Goal: Task Accomplishment & Management: Use online tool/utility

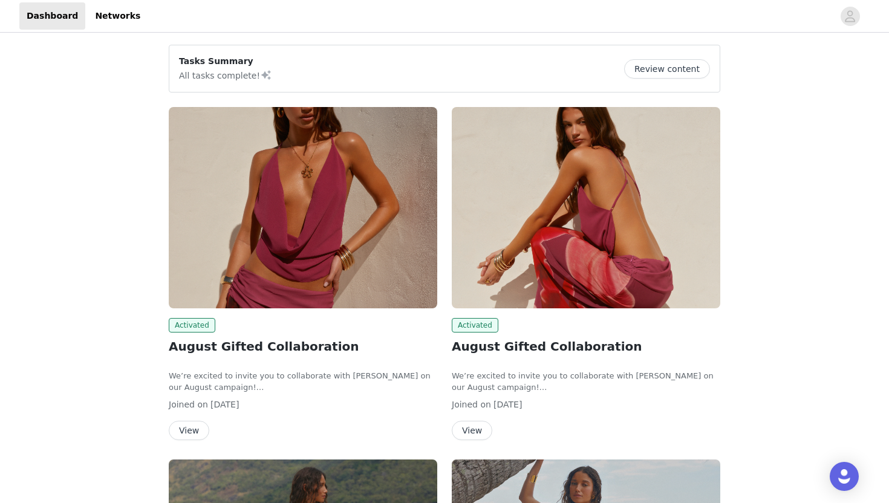
click at [650, 73] on button "Review content" at bounding box center [667, 68] width 86 height 19
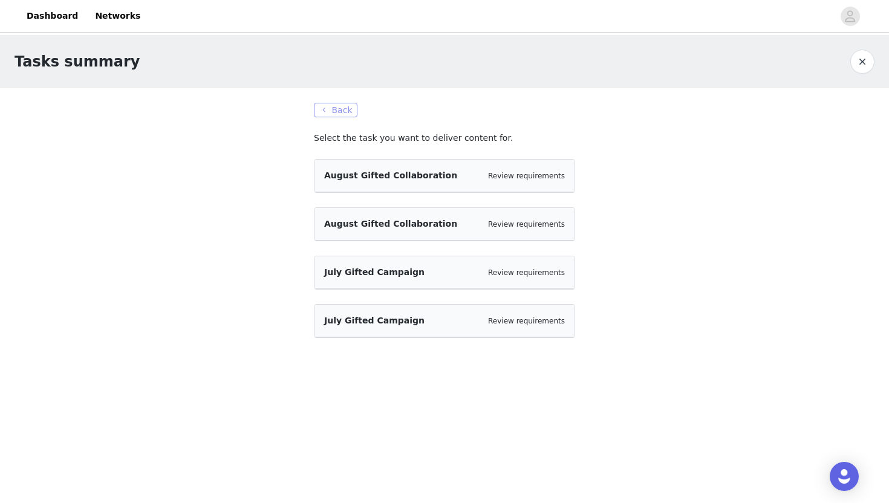
click at [321, 112] on button "Back" at bounding box center [336, 110] width 44 height 15
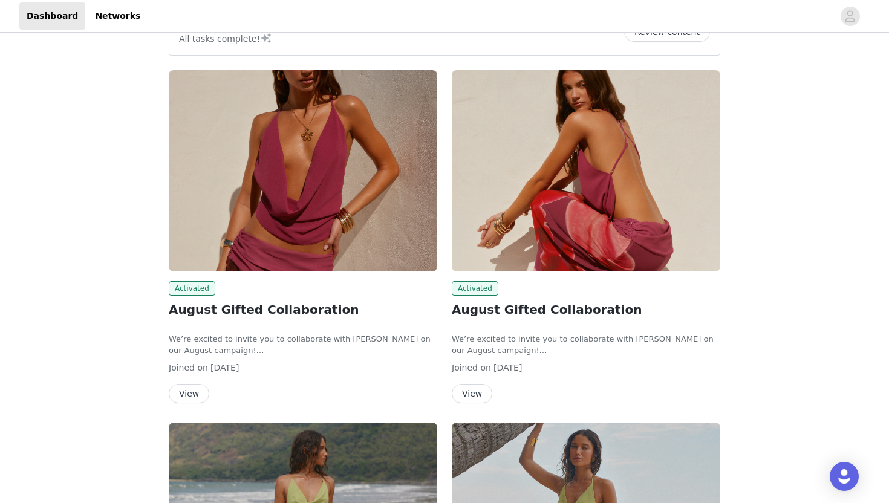
scroll to position [55, 0]
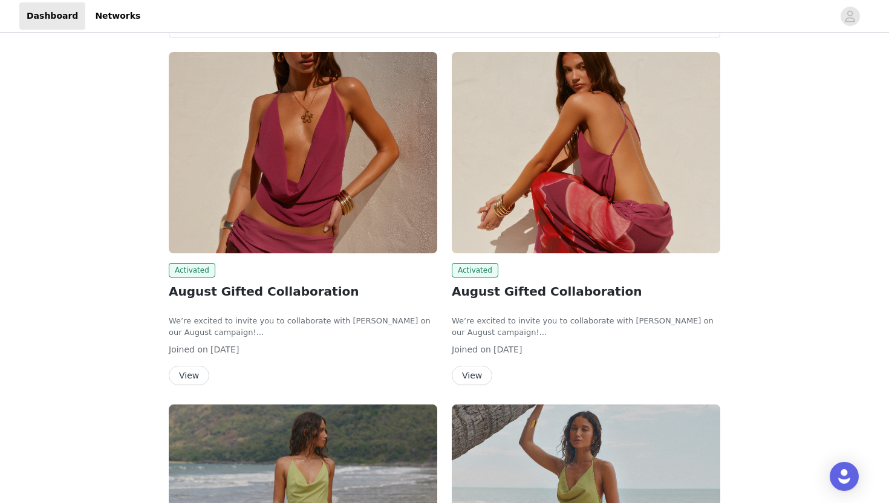
click at [474, 379] on button "View" at bounding box center [472, 375] width 41 height 19
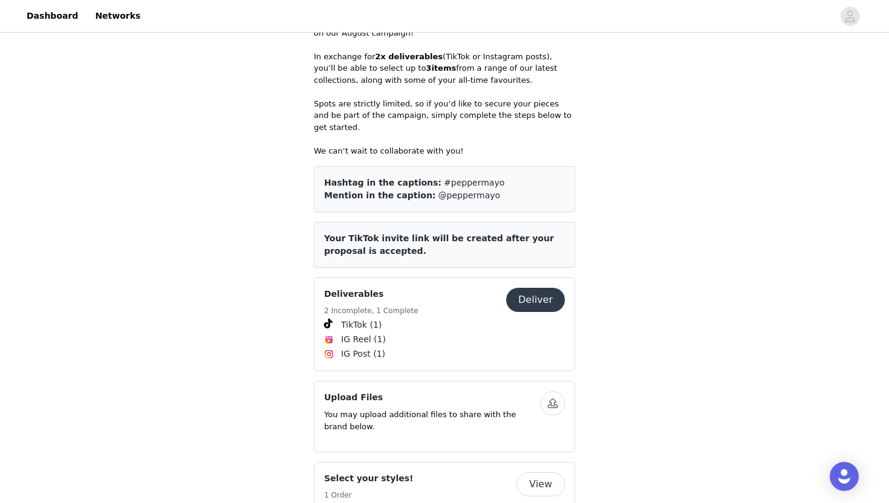
scroll to position [545, 0]
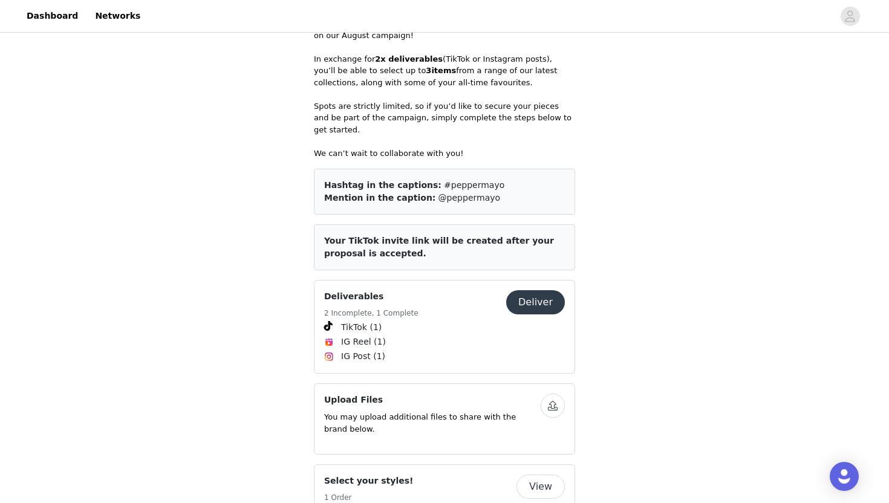
click at [548, 290] on button "Deliver" at bounding box center [535, 302] width 59 height 24
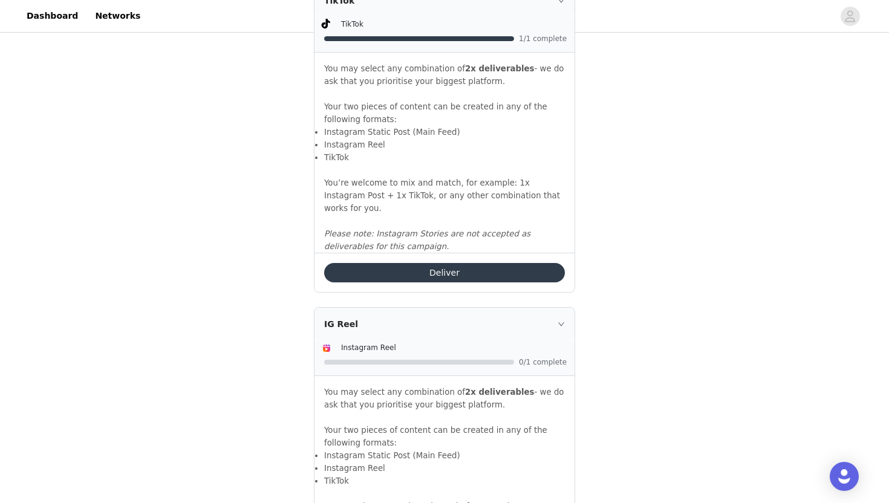
scroll to position [882, 0]
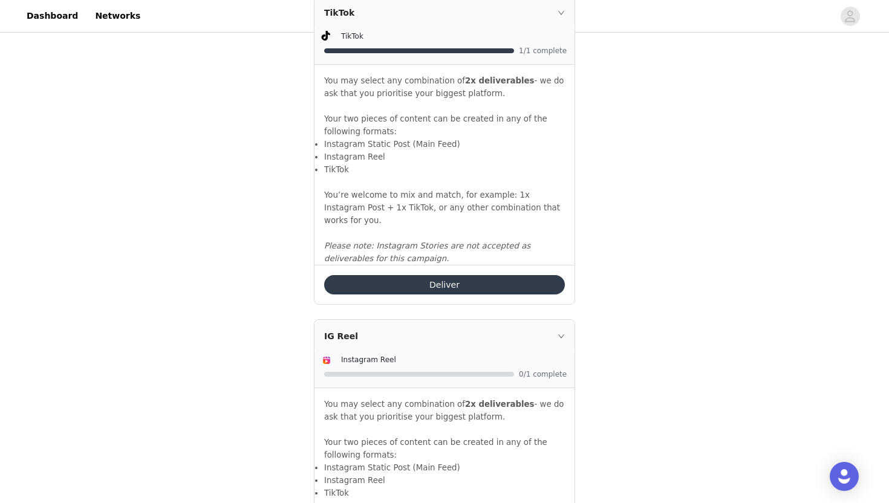
click at [413, 287] on button "Deliver" at bounding box center [444, 284] width 241 height 19
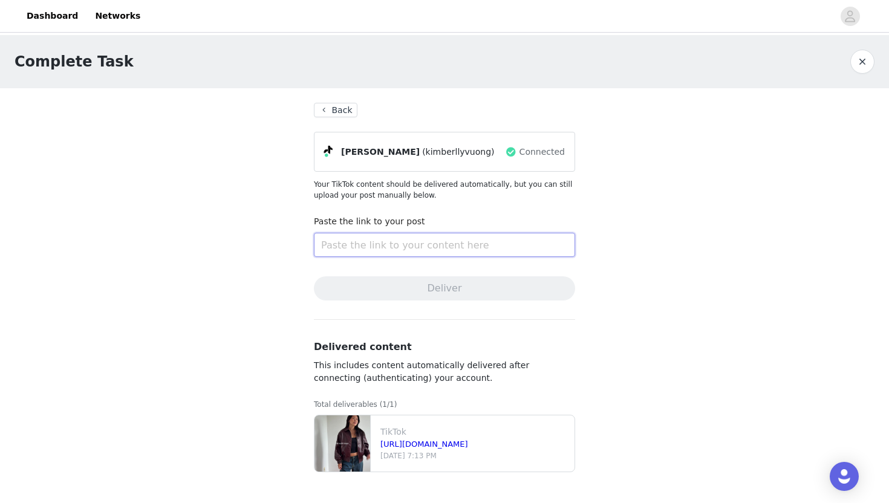
click at [401, 249] on input "text" at bounding box center [444, 245] width 261 height 24
paste input "[URL][DOMAIN_NAME]"
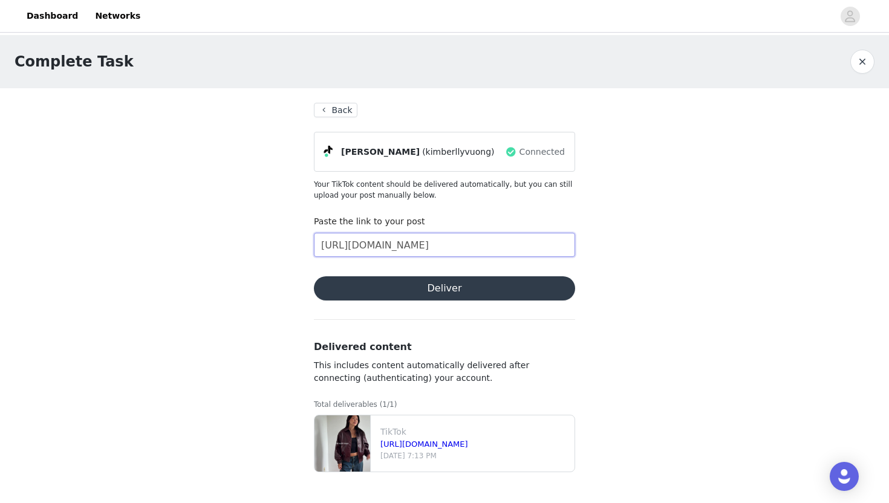
type input "[URL][DOMAIN_NAME]"
click at [409, 283] on button "Deliver" at bounding box center [444, 289] width 261 height 24
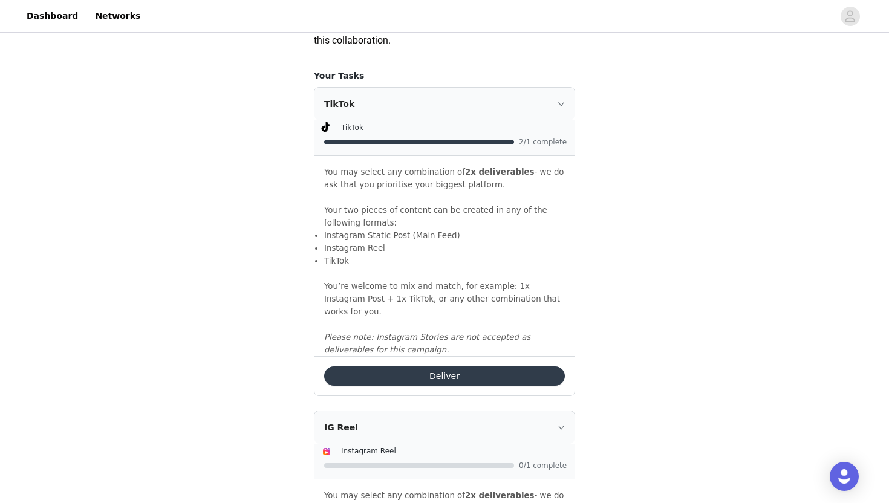
scroll to position [791, 0]
click at [428, 378] on button "Deliver" at bounding box center [444, 375] width 241 height 19
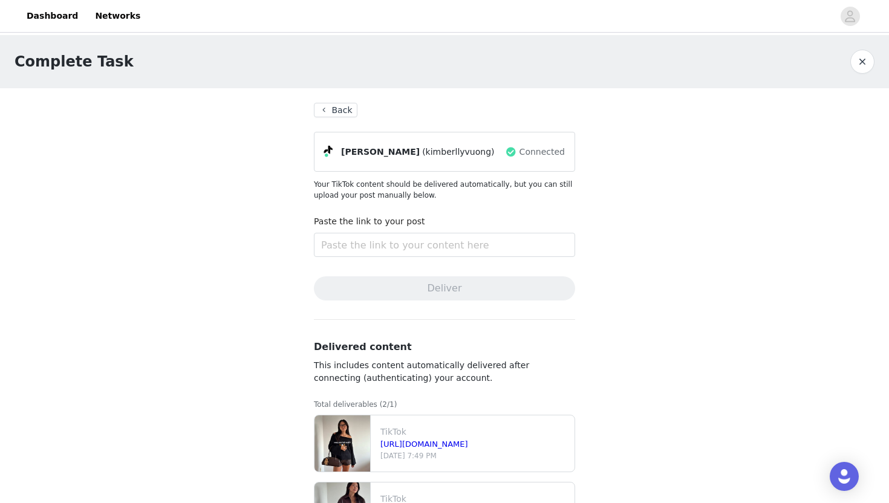
click at [321, 106] on button "Back" at bounding box center [336, 110] width 44 height 15
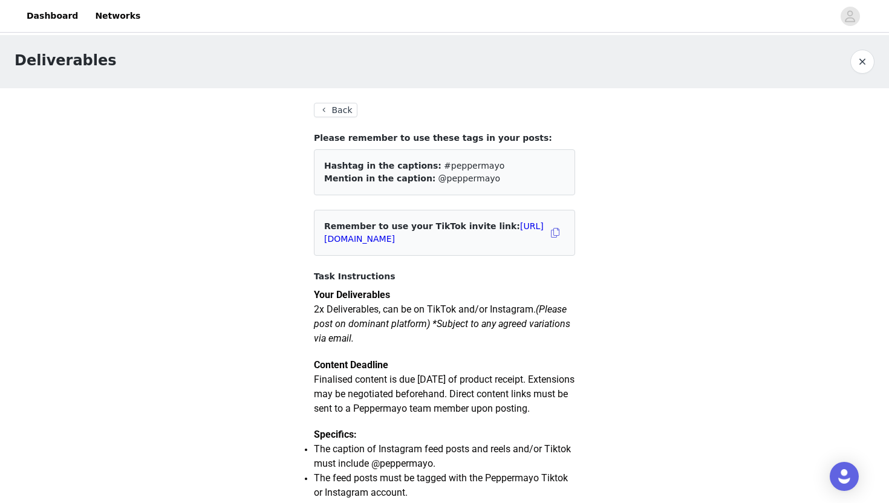
click at [335, 107] on button "Back" at bounding box center [336, 110] width 44 height 15
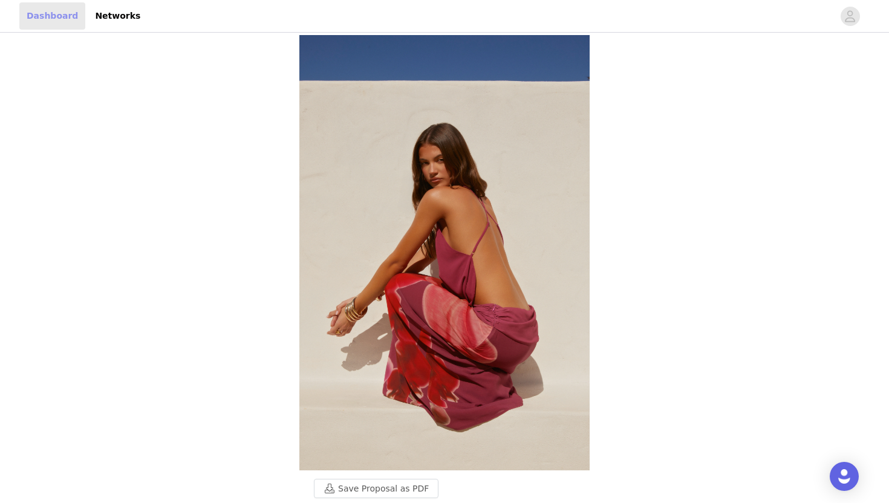
click at [48, 18] on link "Dashboard" at bounding box center [52, 15] width 66 height 27
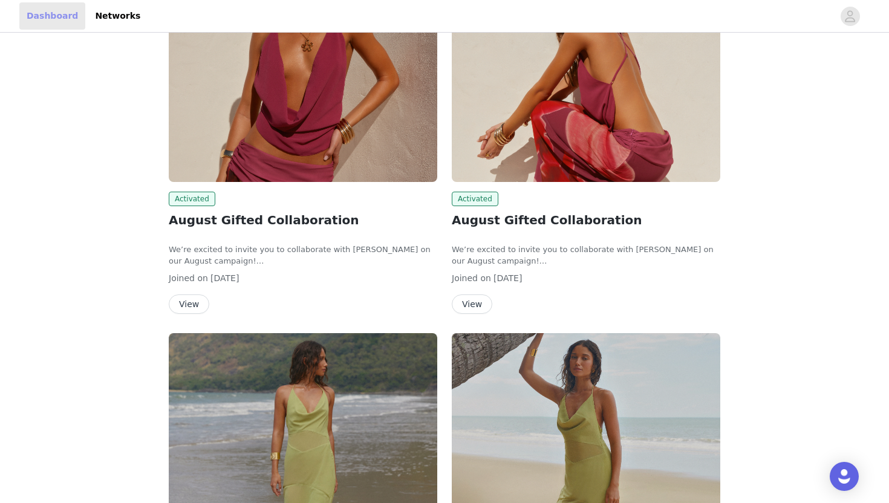
scroll to position [128, 0]
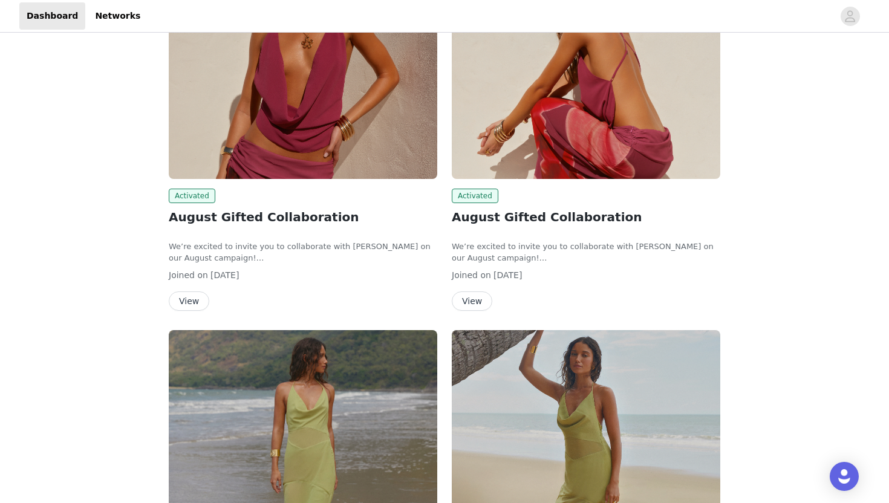
click at [468, 304] on button "View" at bounding box center [472, 301] width 41 height 19
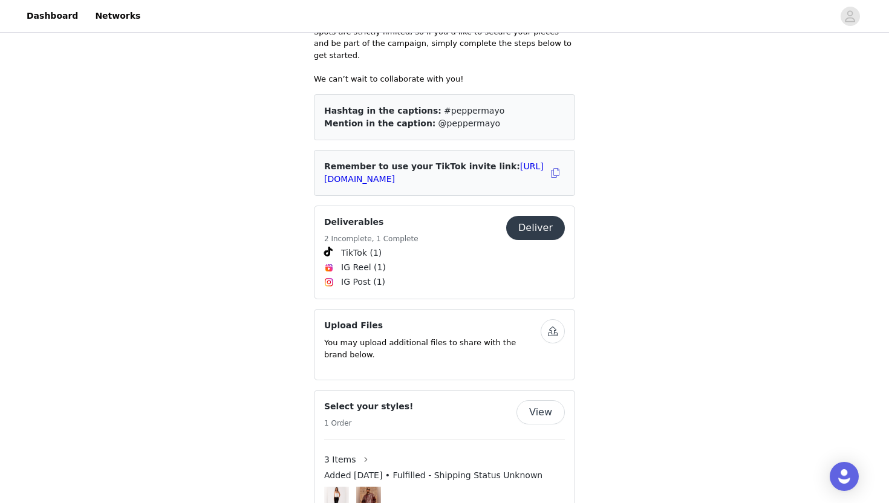
scroll to position [614, 0]
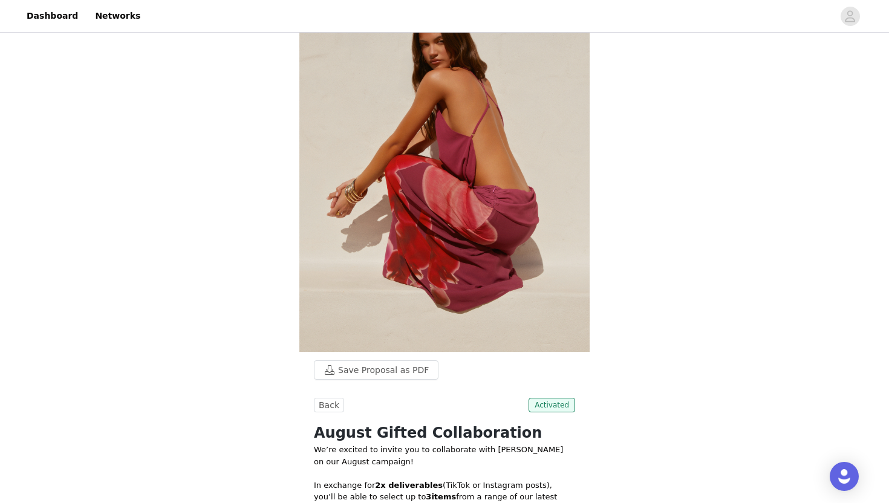
scroll to position [125, 0]
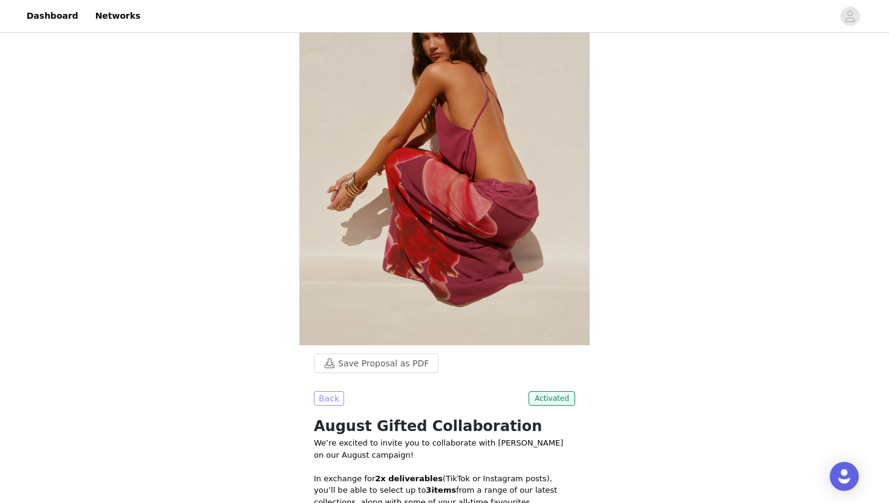
click at [326, 396] on button "Back" at bounding box center [329, 398] width 30 height 15
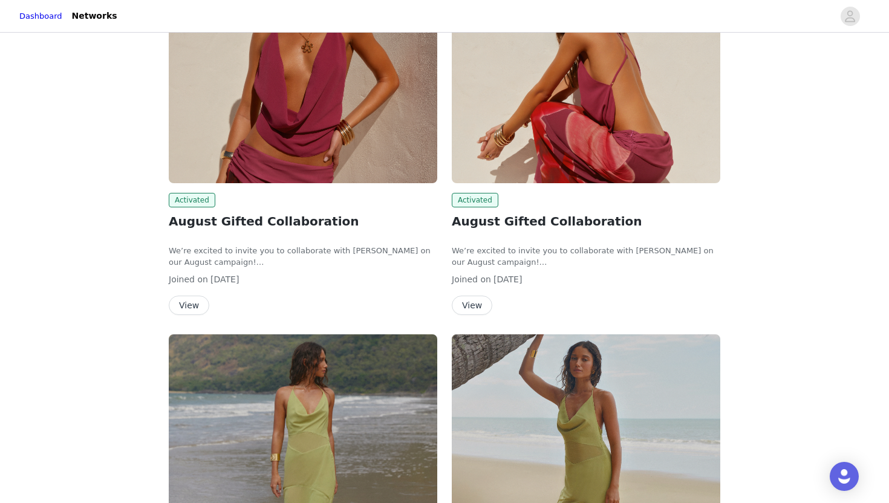
click at [186, 306] on button "View" at bounding box center [189, 305] width 41 height 19
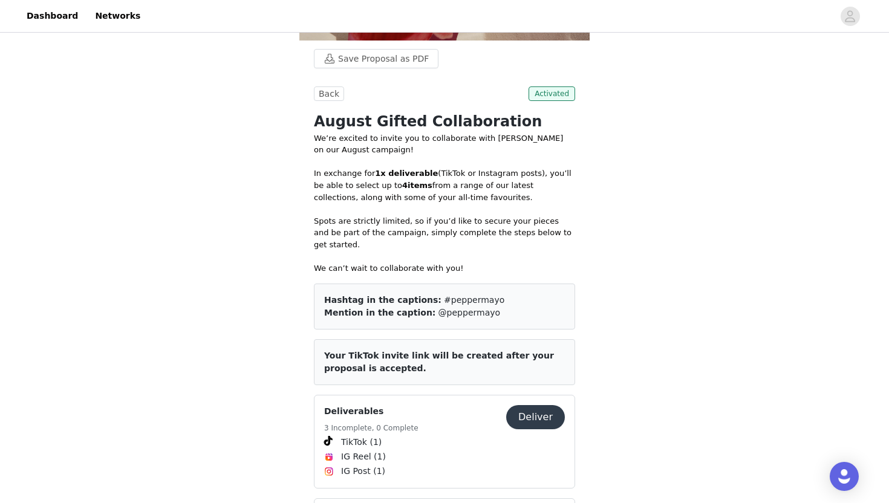
scroll to position [509, 0]
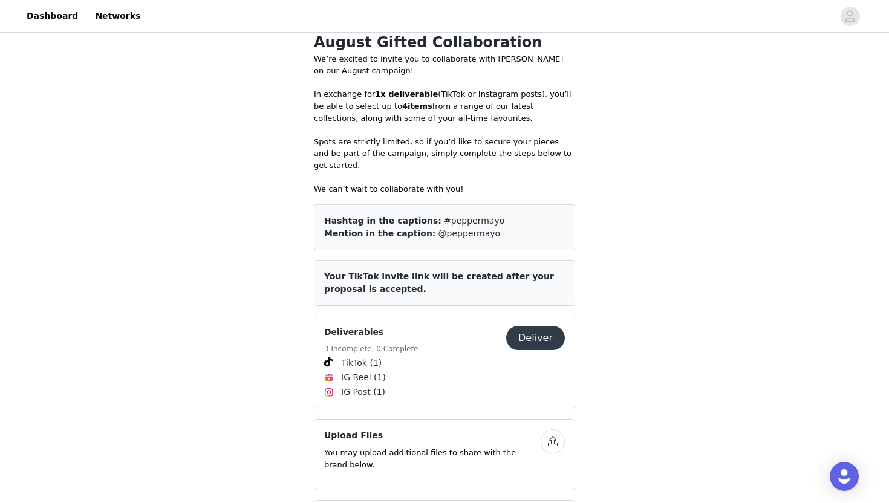
click at [543, 334] on button "Deliver" at bounding box center [535, 338] width 59 height 24
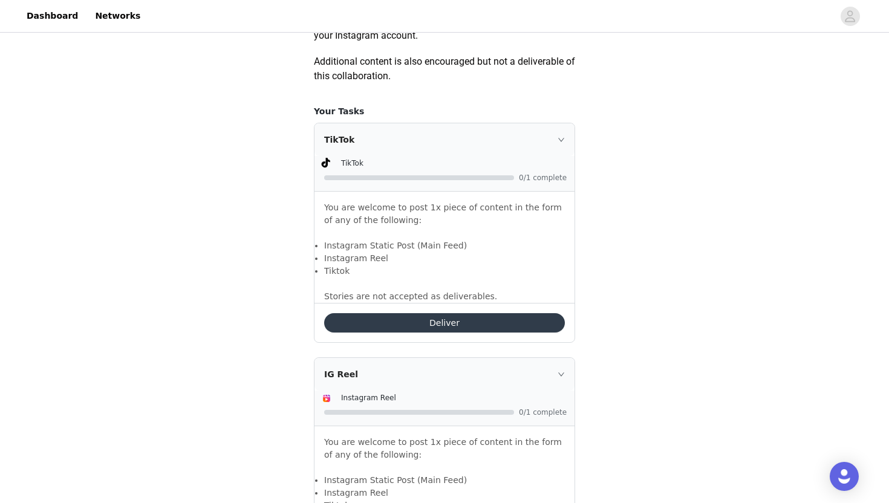
scroll to position [710, 0]
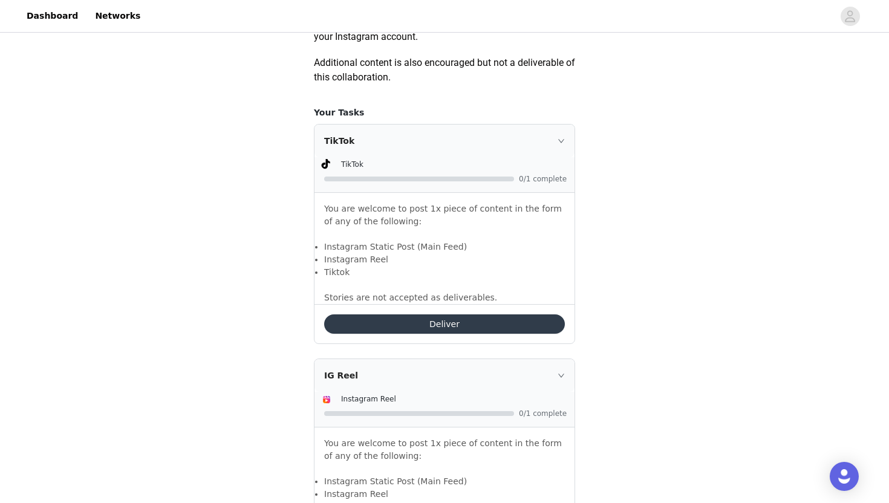
click at [424, 323] on button "Deliver" at bounding box center [444, 324] width 241 height 19
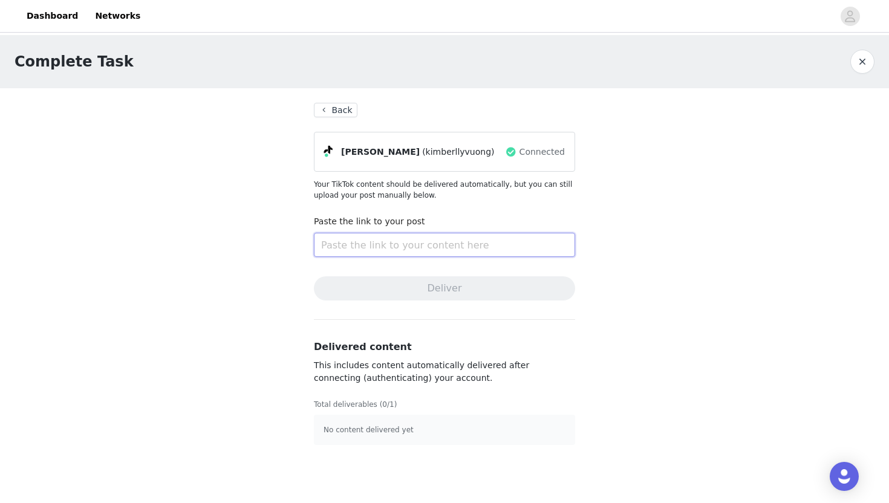
click at [400, 247] on input "text" at bounding box center [444, 245] width 261 height 24
paste input "https://vt.tiktok.com/ZSAp1BV88/"
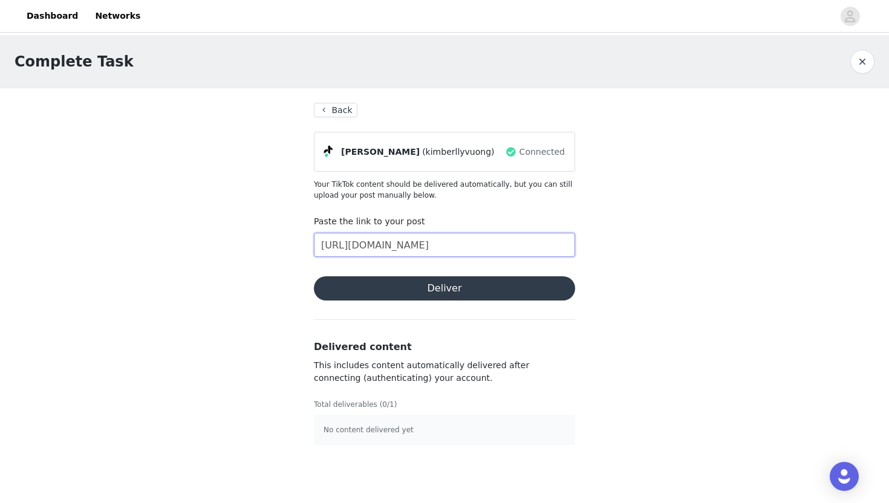
type input "https://vt.tiktok.com/ZSAp1BV88/"
click at [436, 289] on button "Deliver" at bounding box center [444, 289] width 261 height 24
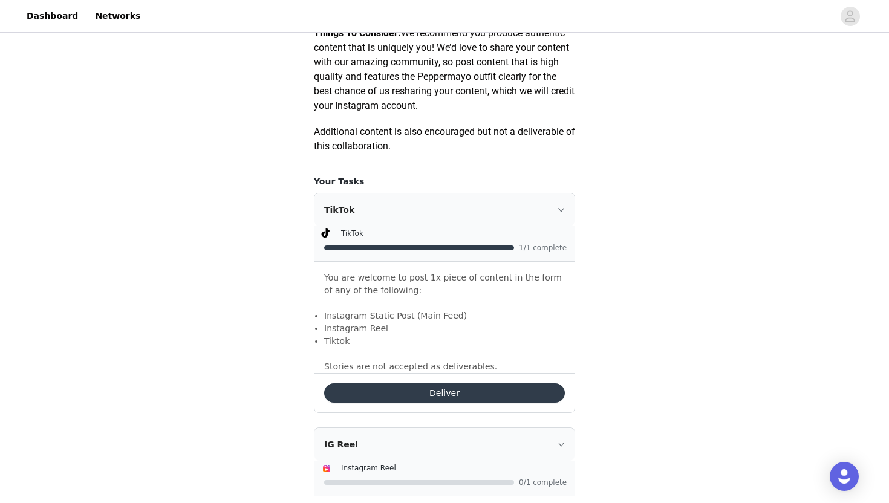
scroll to position [629, 0]
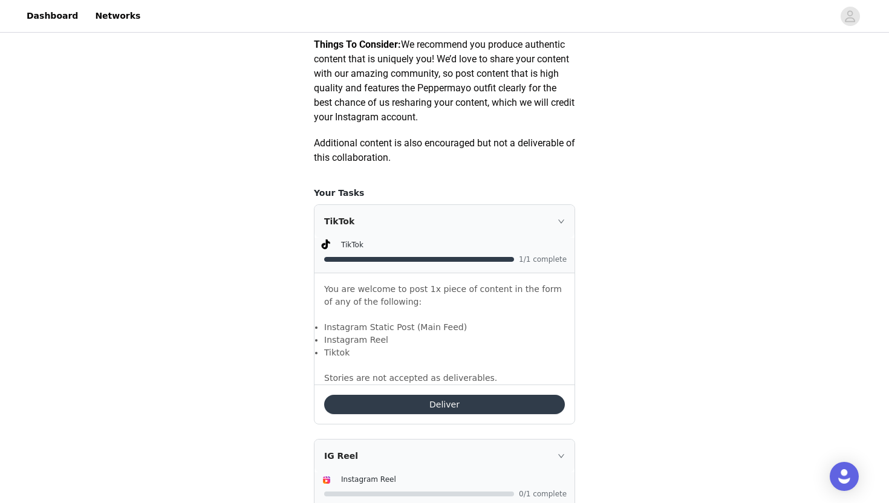
click at [444, 405] on button "Deliver" at bounding box center [444, 404] width 241 height 19
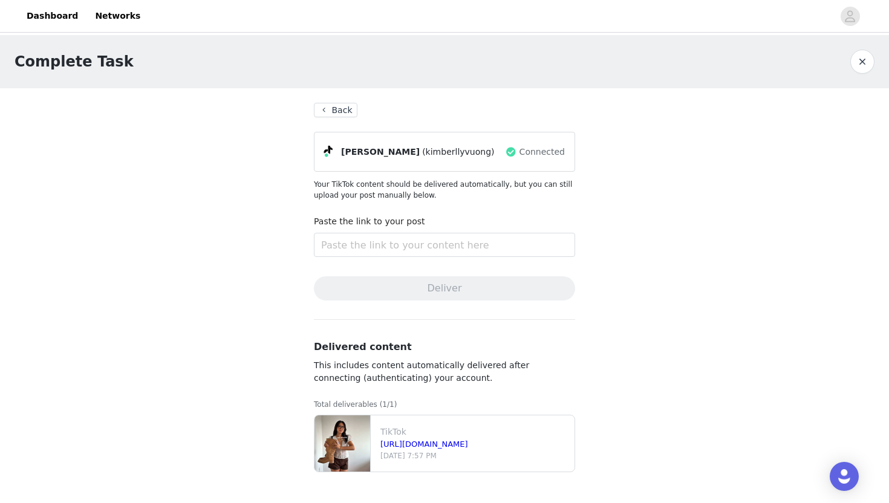
click at [326, 108] on button "Back" at bounding box center [336, 110] width 44 height 15
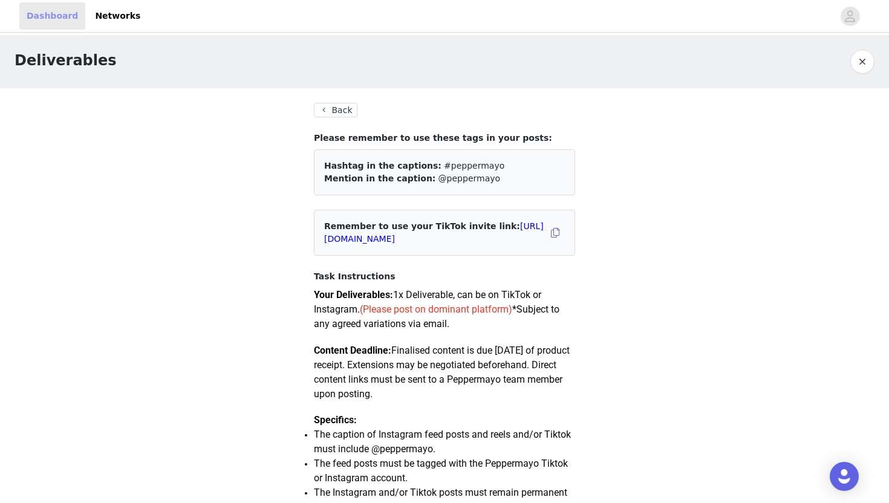
click at [55, 17] on link "Dashboard" at bounding box center [52, 15] width 66 height 27
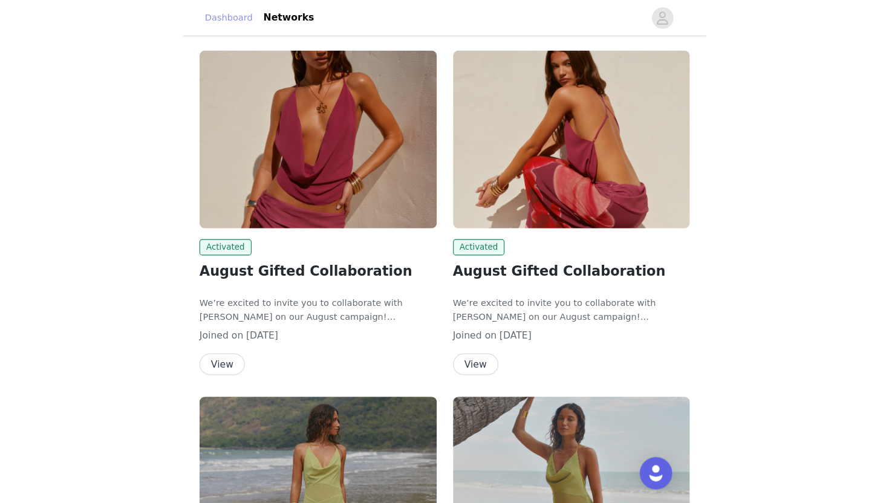
scroll to position [59, 0]
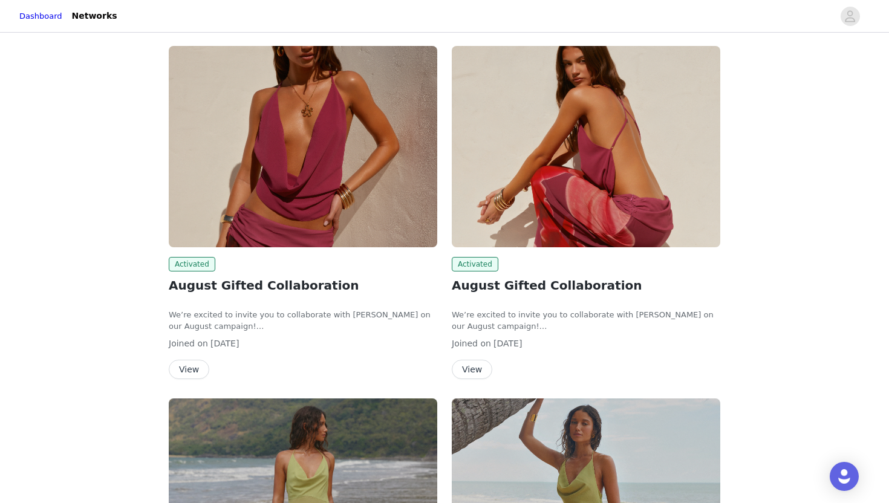
click at [184, 374] on button "View" at bounding box center [189, 369] width 41 height 19
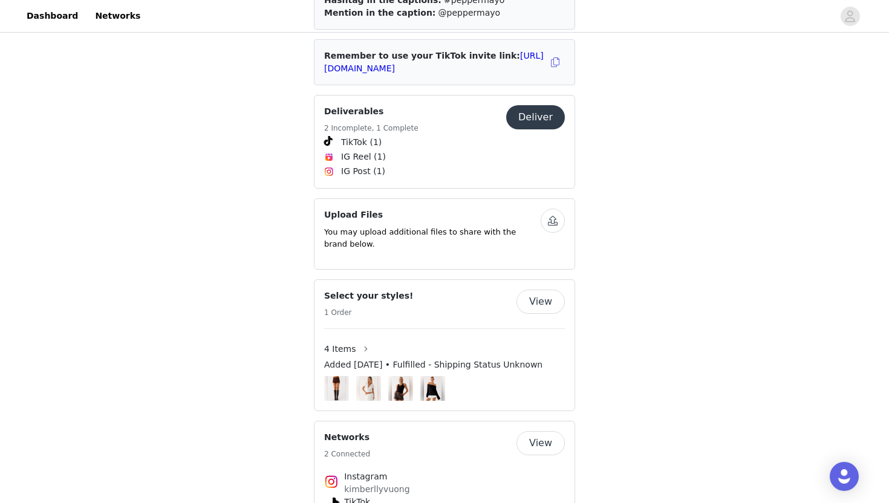
scroll to position [731, 0]
click at [529, 108] on button "Deliver" at bounding box center [535, 117] width 59 height 24
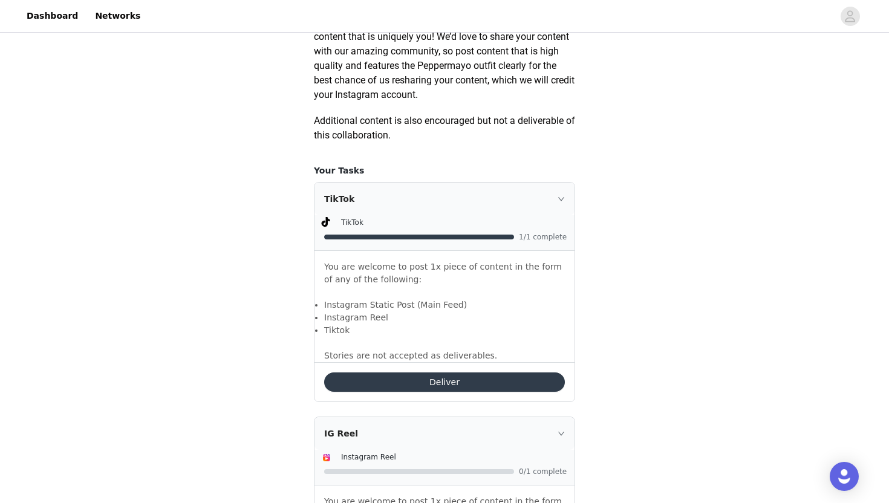
scroll to position [668, 0]
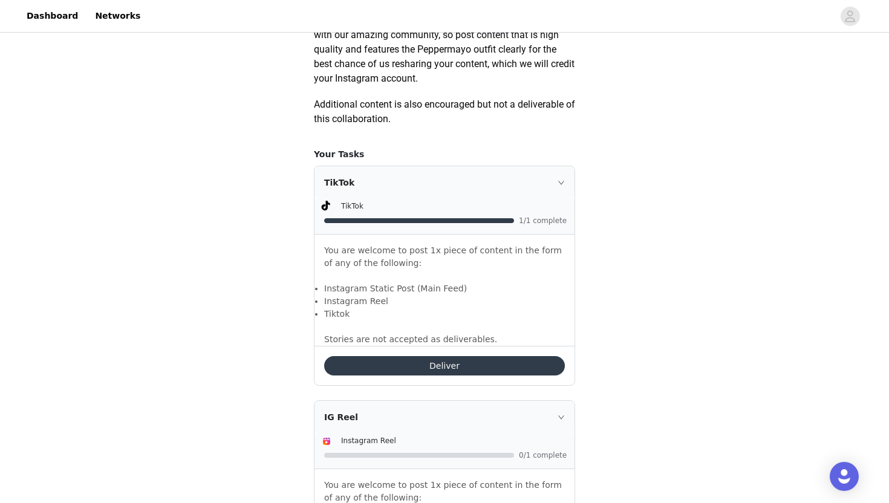
click at [438, 366] on button "Deliver" at bounding box center [444, 365] width 241 height 19
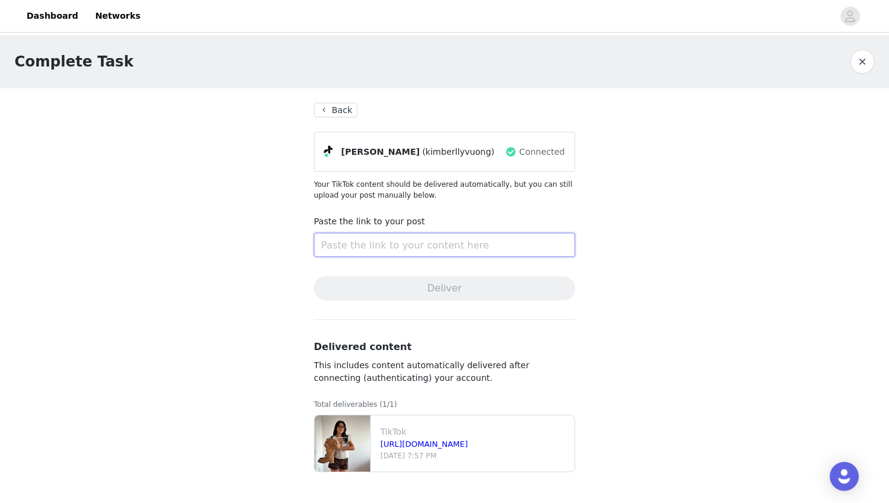
click at [401, 250] on input "text" at bounding box center [444, 245] width 261 height 24
paste input "https://vt.tiktok.com/ZSApew4bp/"
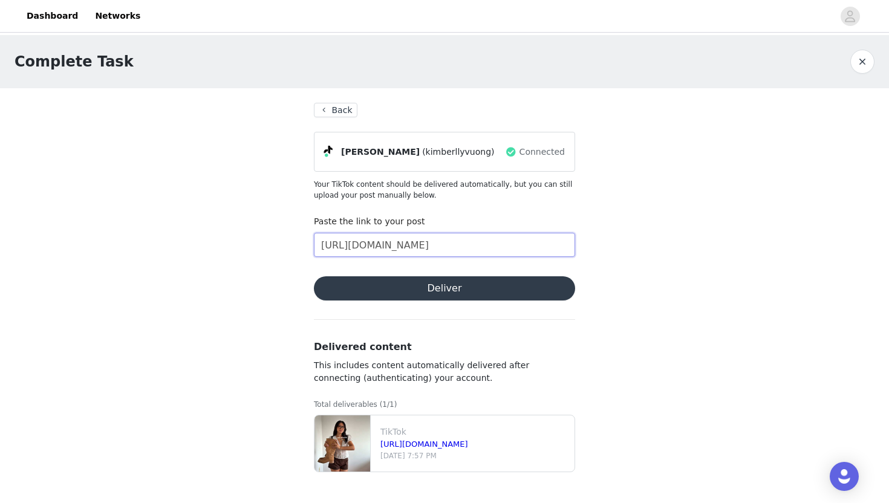
type input "https://vt.tiktok.com/ZSApew4bp/"
click at [433, 295] on button "Deliver" at bounding box center [444, 289] width 261 height 24
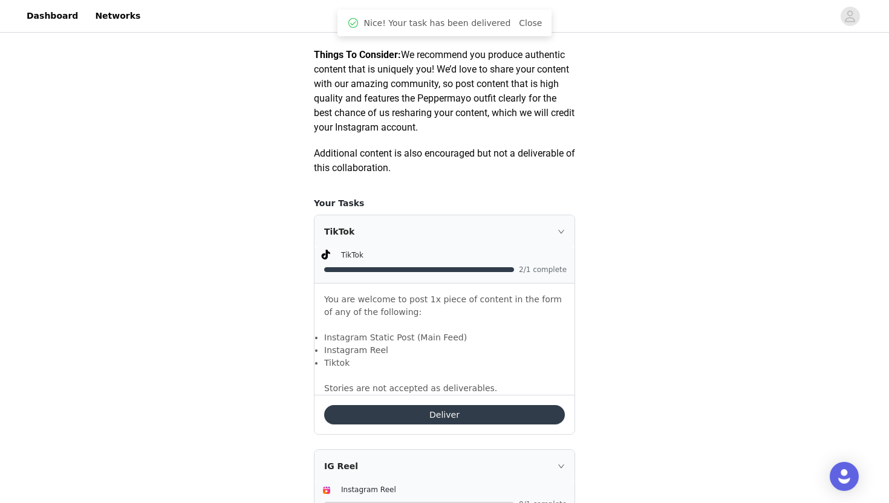
scroll to position [657, 0]
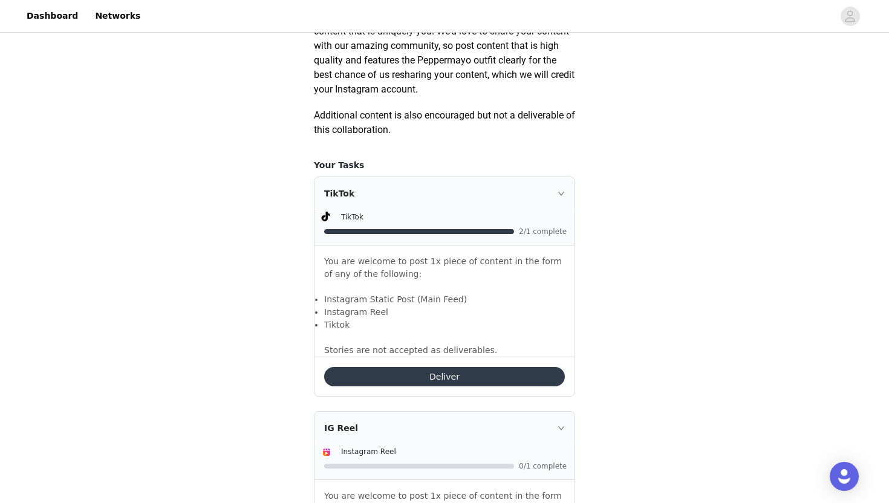
click at [434, 375] on button "Deliver" at bounding box center [444, 376] width 241 height 19
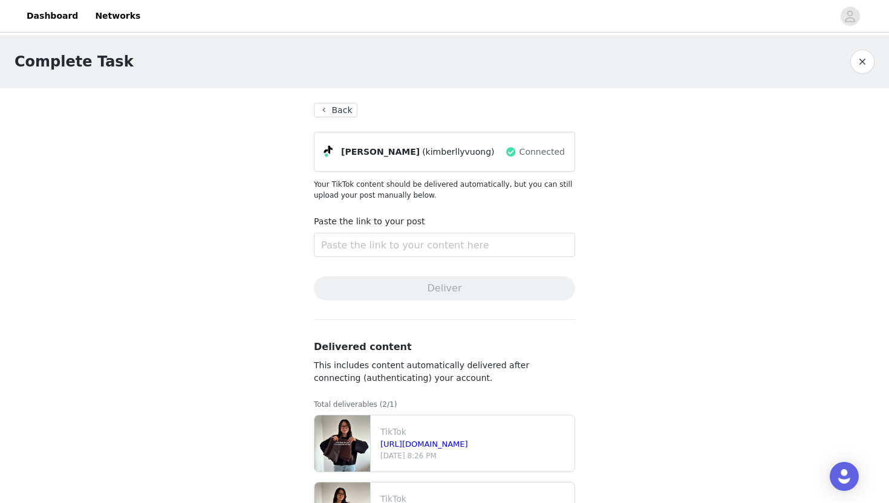
scroll to position [61, 0]
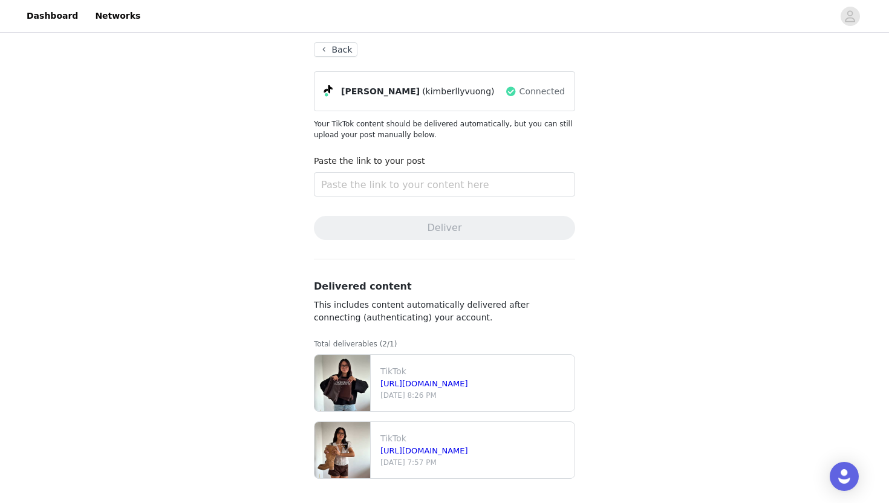
click at [327, 45] on button "Back" at bounding box center [336, 49] width 44 height 15
